Goal: Find specific page/section: Find specific page/section

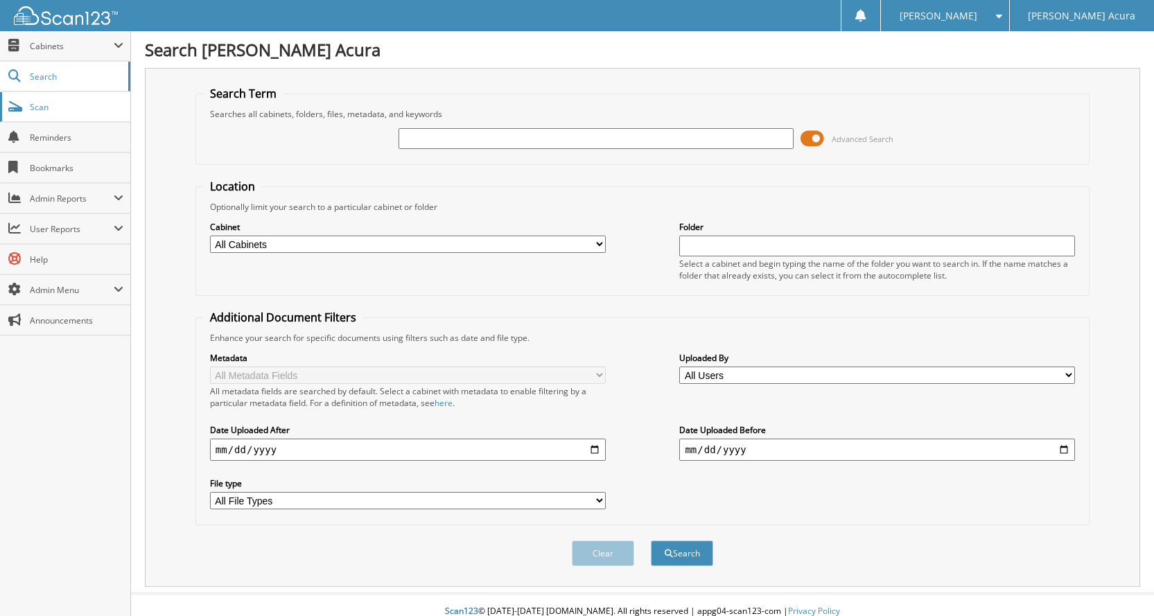
click at [70, 109] on span "Scan" at bounding box center [77, 107] width 94 height 12
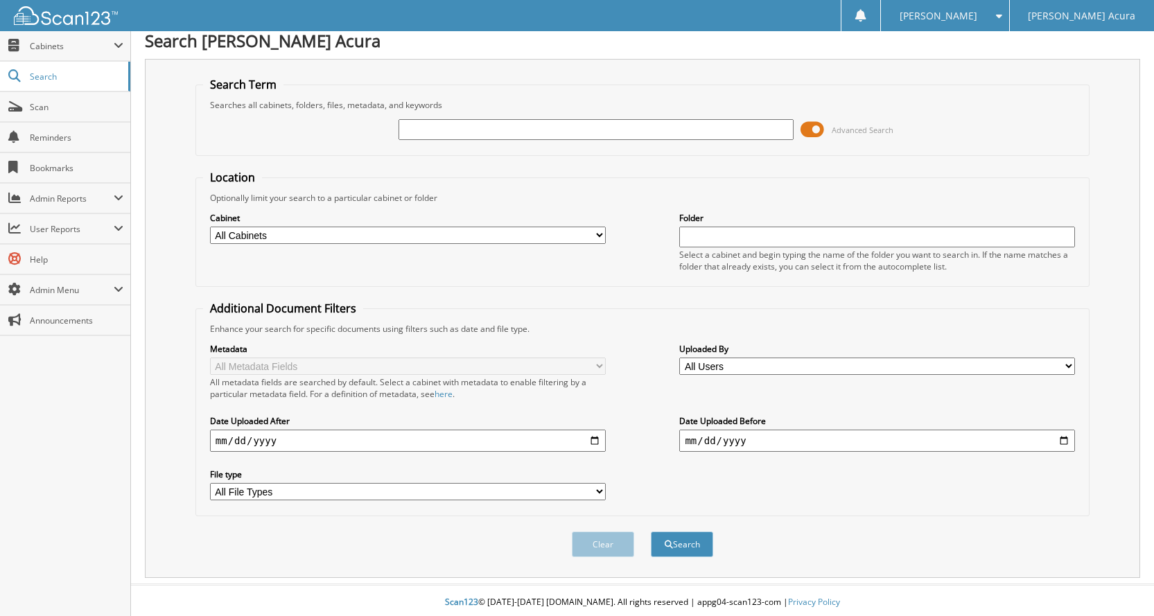
scroll to position [13, 0]
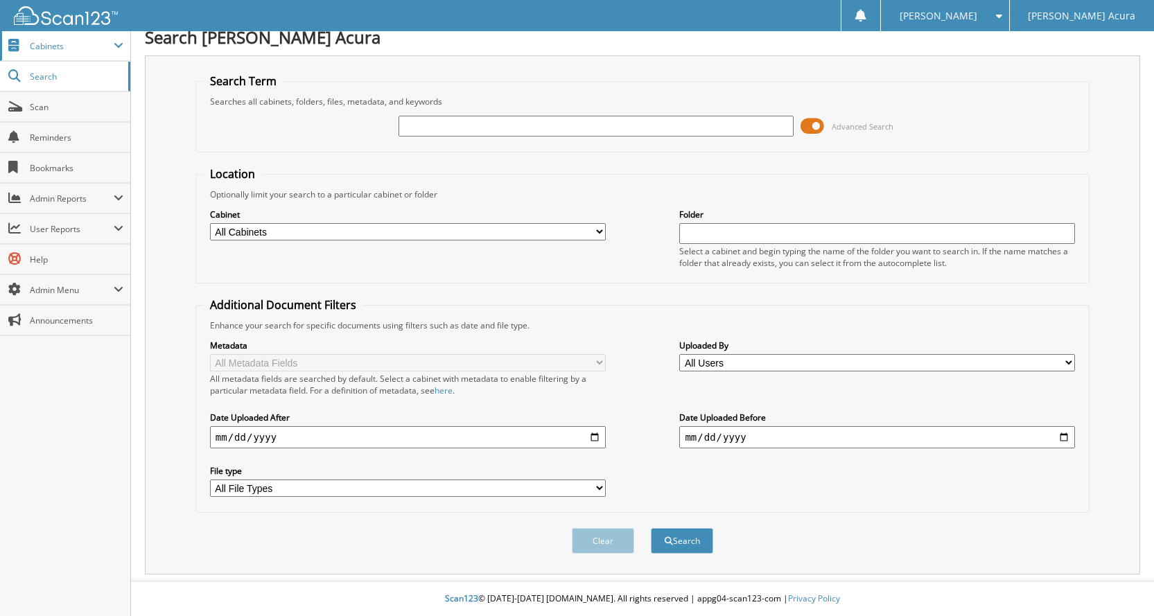
drag, startPoint x: 55, startPoint y: 41, endPoint x: 53, endPoint y: 51, distance: 10.1
click at [55, 41] on span "Cabinets" at bounding box center [72, 46] width 84 height 12
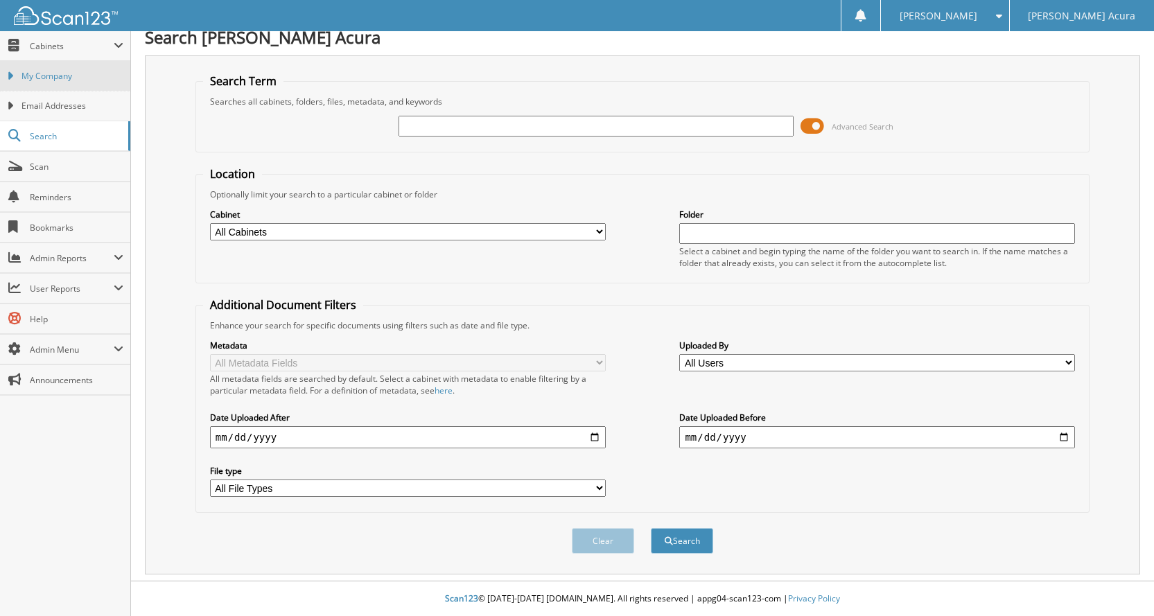
click at [49, 77] on span "My Company" at bounding box center [72, 76] width 102 height 12
